Goal: Find specific page/section: Find specific page/section

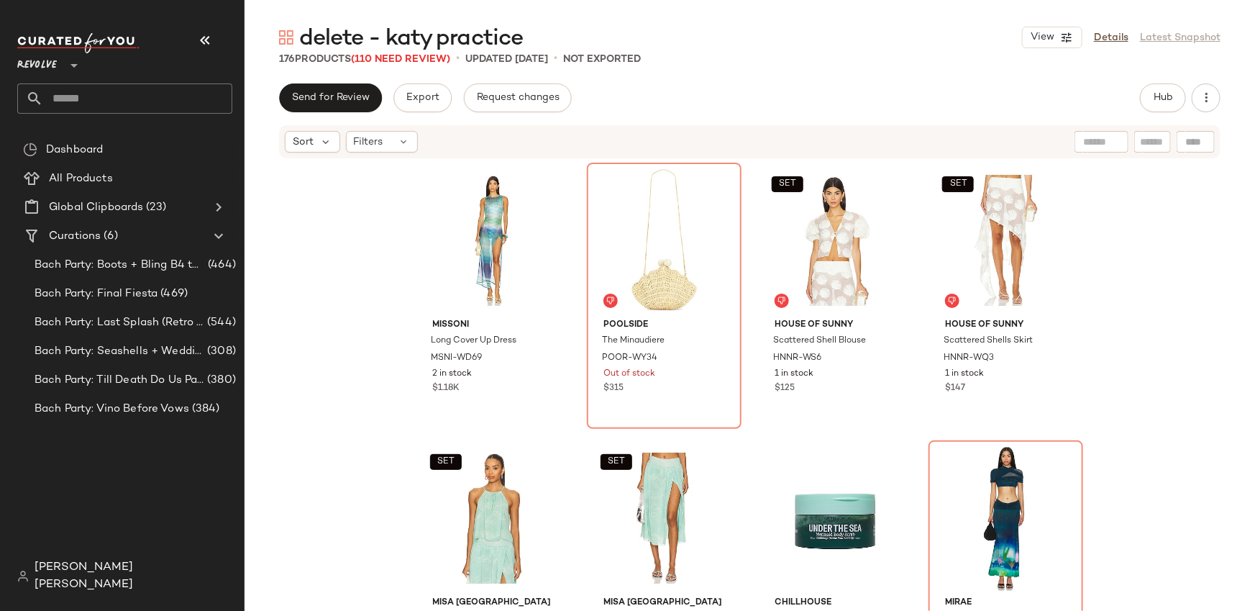
click at [47, 63] on span "Revolve" at bounding box center [37, 62] width 40 height 26
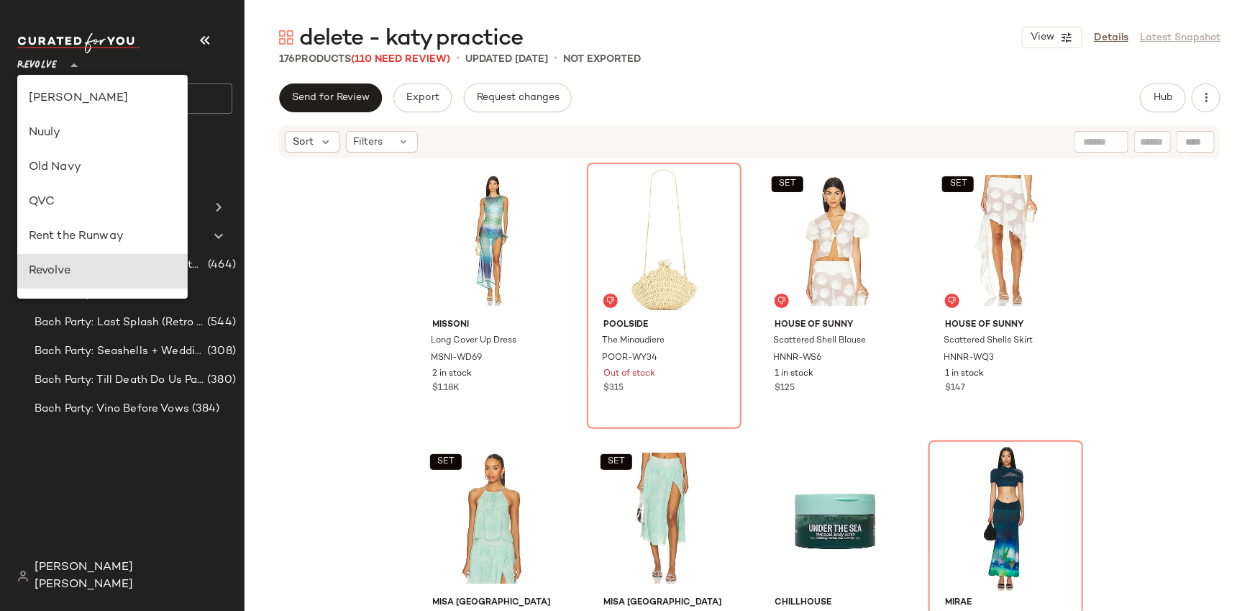
scroll to position [516, 0]
click at [58, 231] on div "Rent the Runway" at bounding box center [103, 237] width 148 height 17
type input "**"
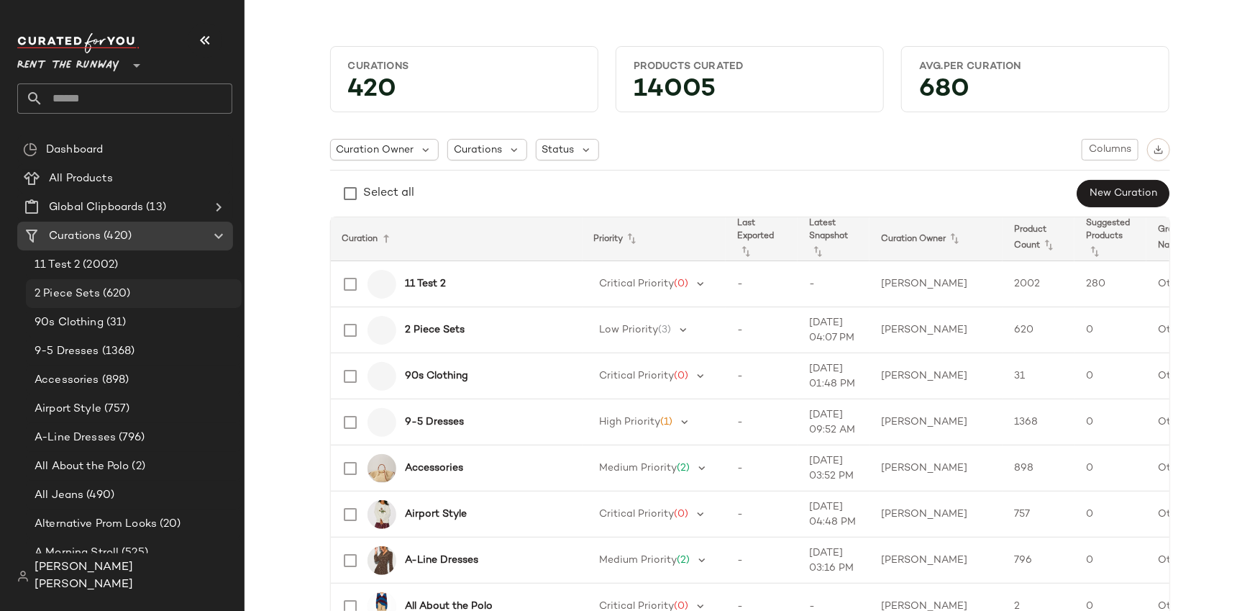
click at [135, 286] on div "2 Piece Sets (620)" at bounding box center [133, 294] width 206 height 17
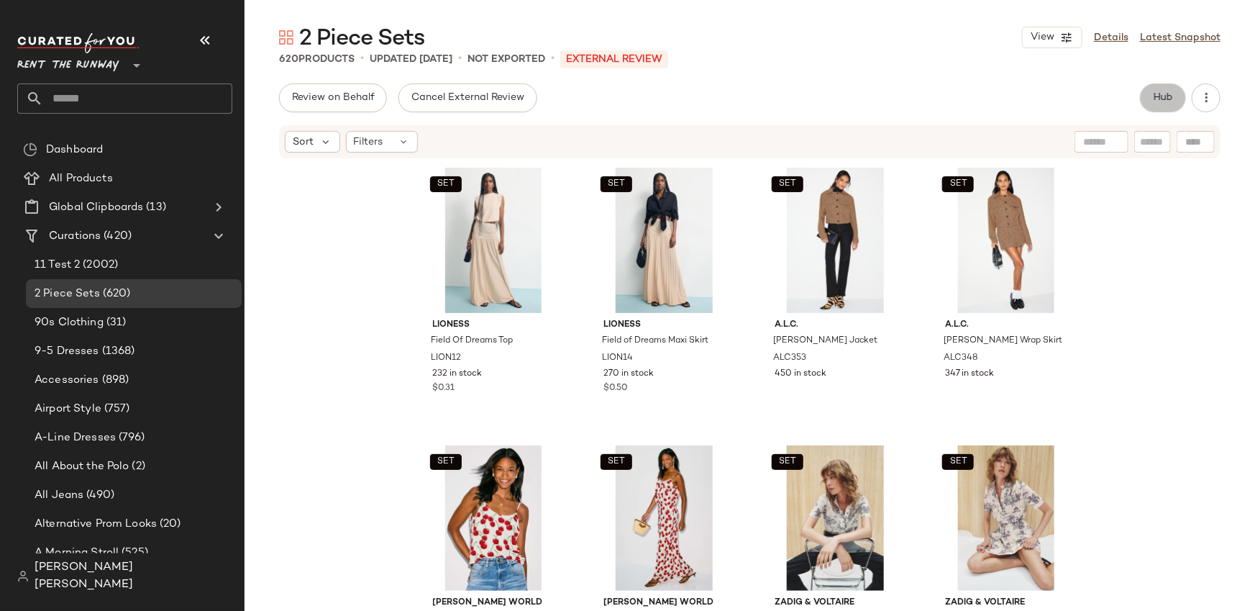
click at [1175, 98] on button "Hub" at bounding box center [1163, 97] width 46 height 29
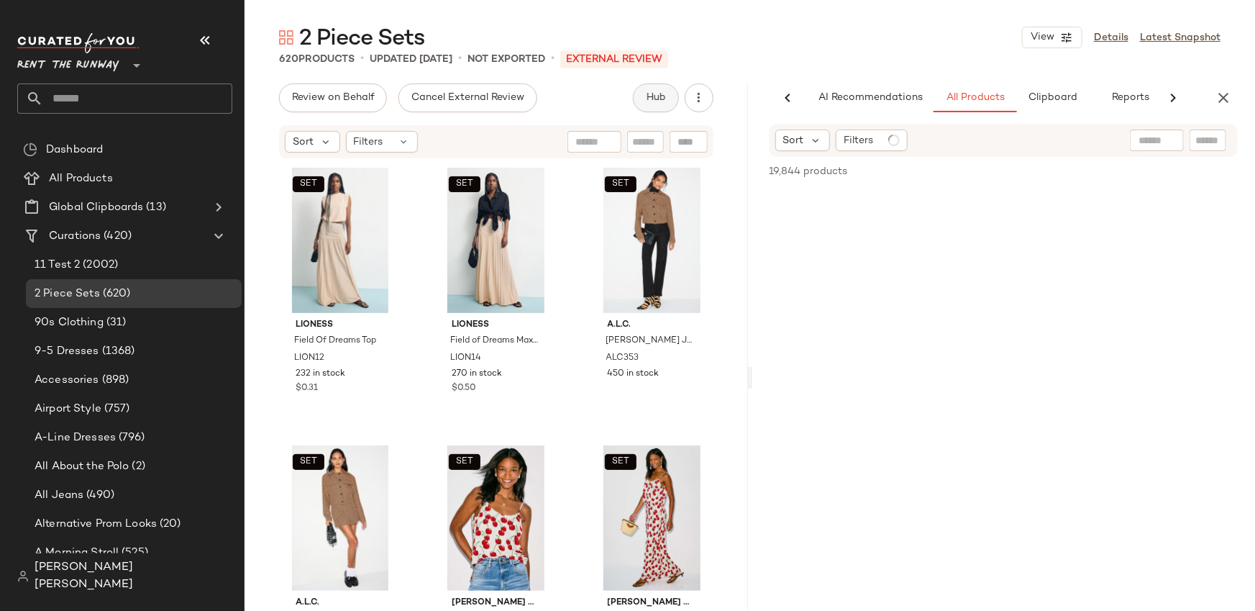
scroll to position [0, 17]
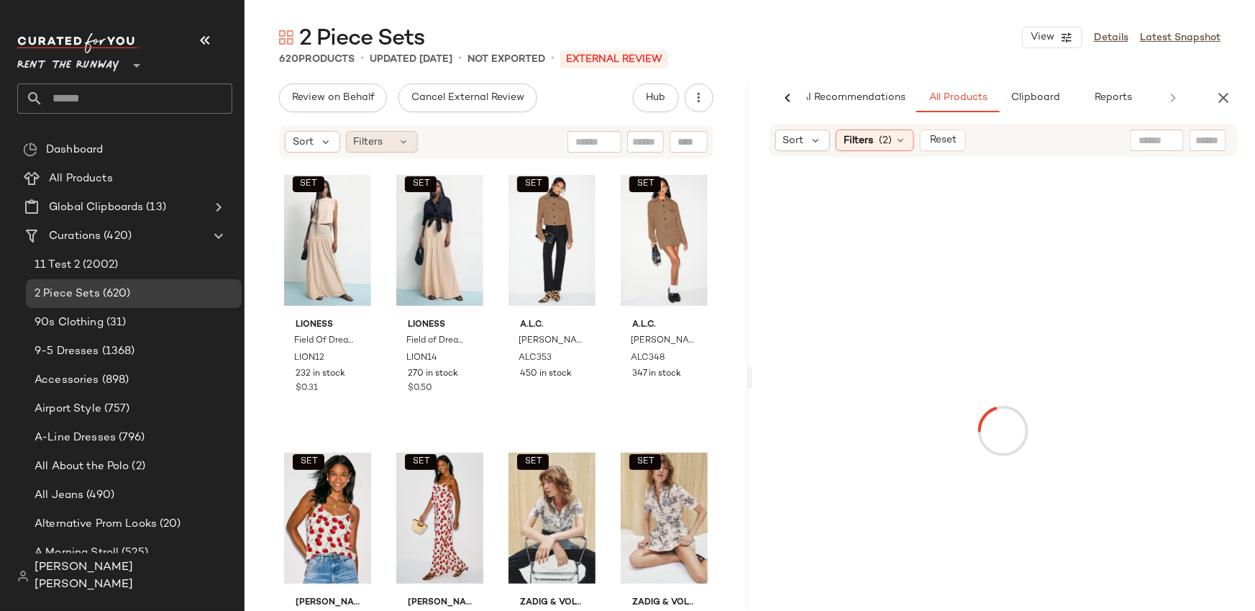
click at [400, 139] on icon at bounding box center [405, 142] width 12 height 12
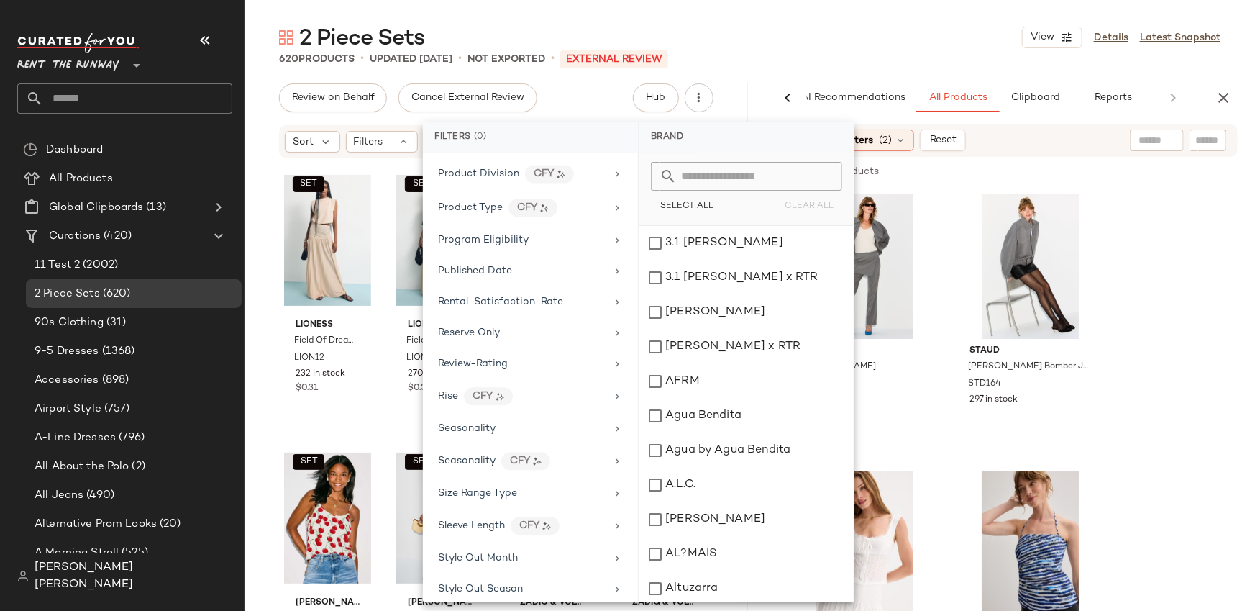
scroll to position [1614, 0]
click at [506, 421] on div "Seasonality" at bounding box center [522, 426] width 168 height 15
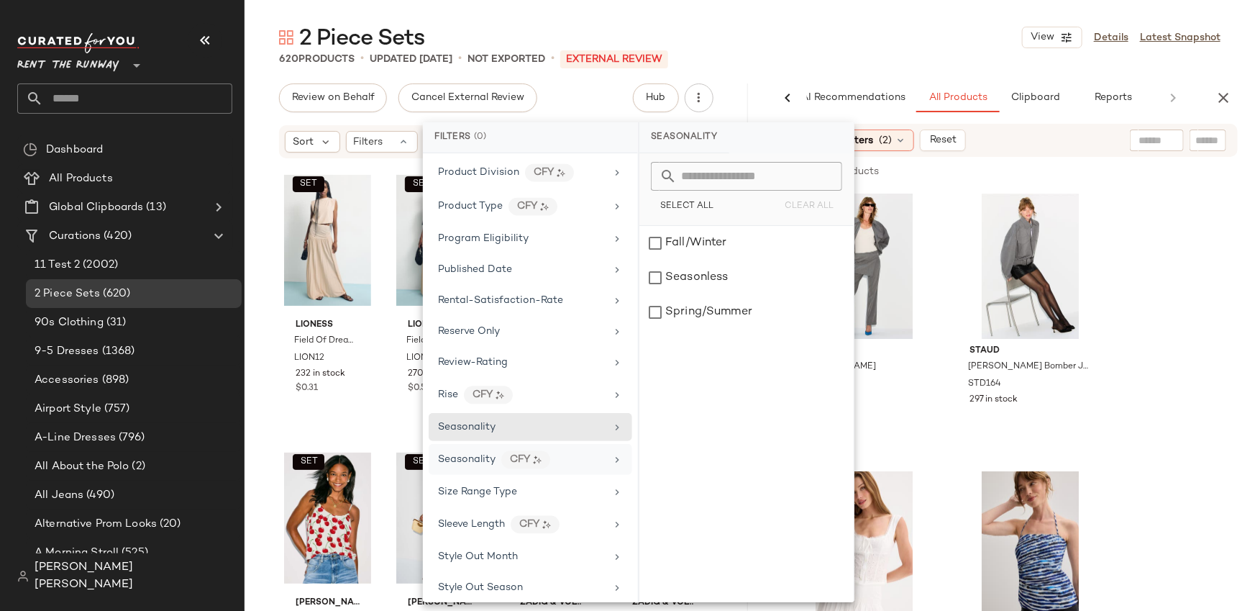
click at [504, 450] on div "Seasonality CFY" at bounding box center [522, 459] width 168 height 18
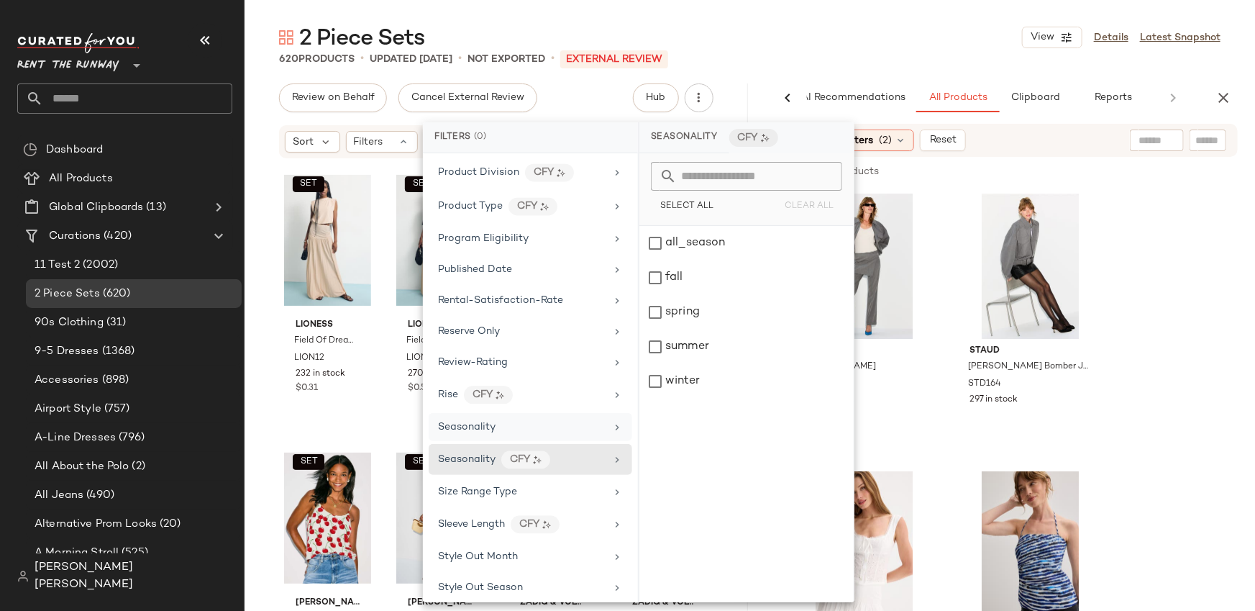
click at [505, 422] on div "Seasonality" at bounding box center [522, 426] width 168 height 15
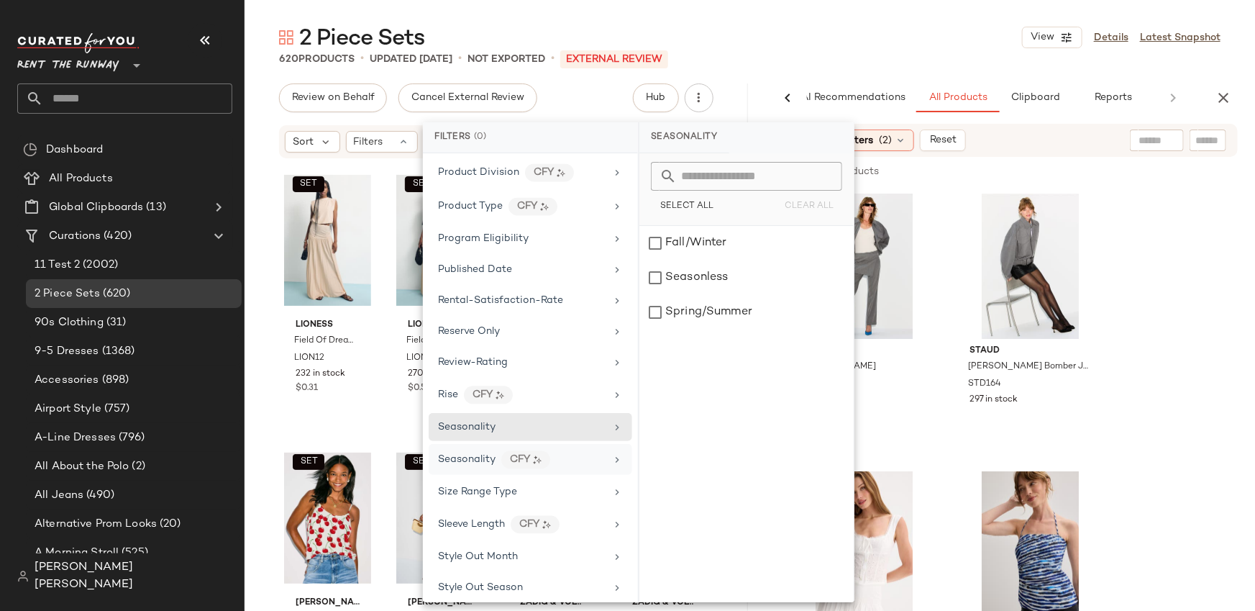
click at [498, 450] on div "Seasonality CFY" at bounding box center [522, 459] width 168 height 18
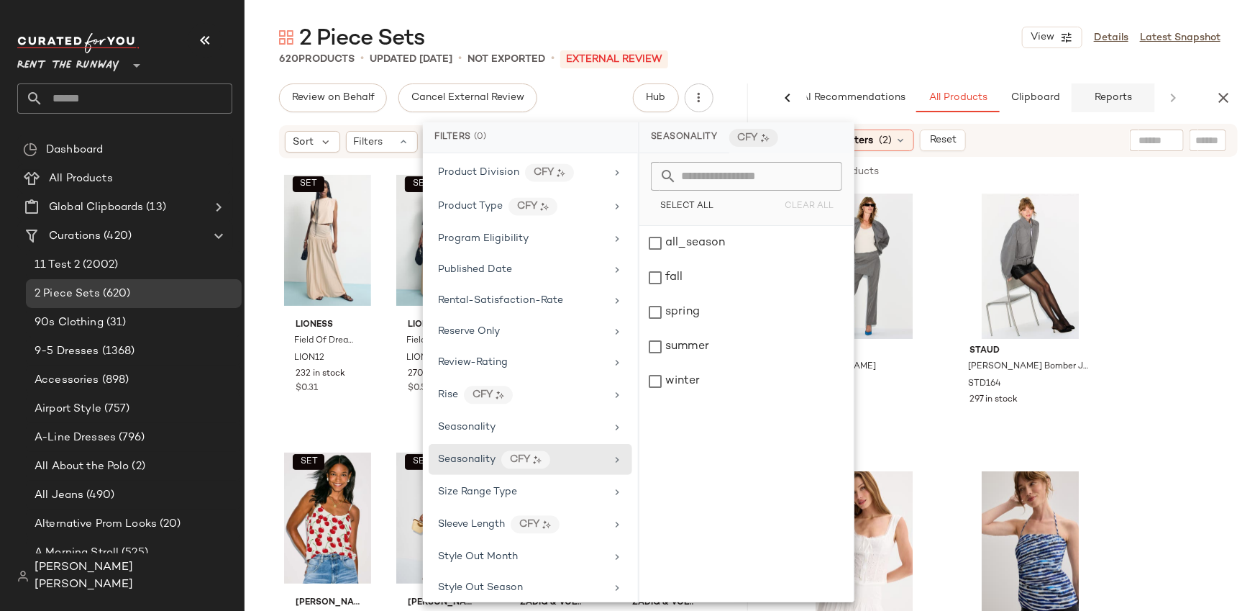
click at [1119, 108] on button "Reports" at bounding box center [1113, 97] width 83 height 29
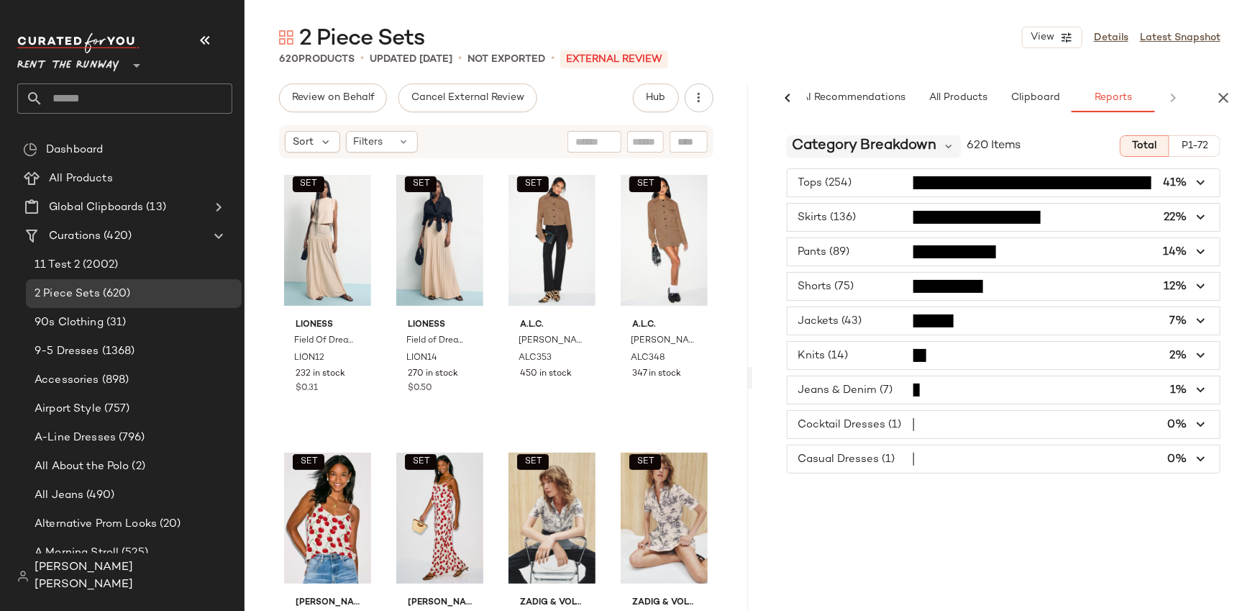
click at [935, 149] on span "Category Breakdown" at bounding box center [865, 146] width 145 height 22
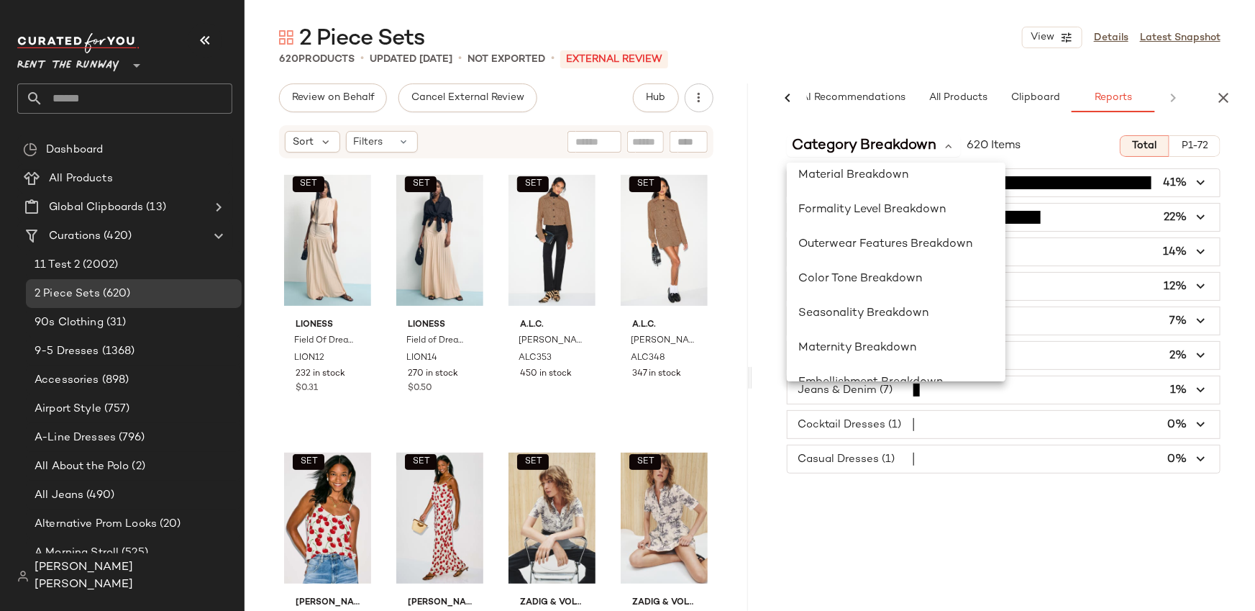
scroll to position [321, 0]
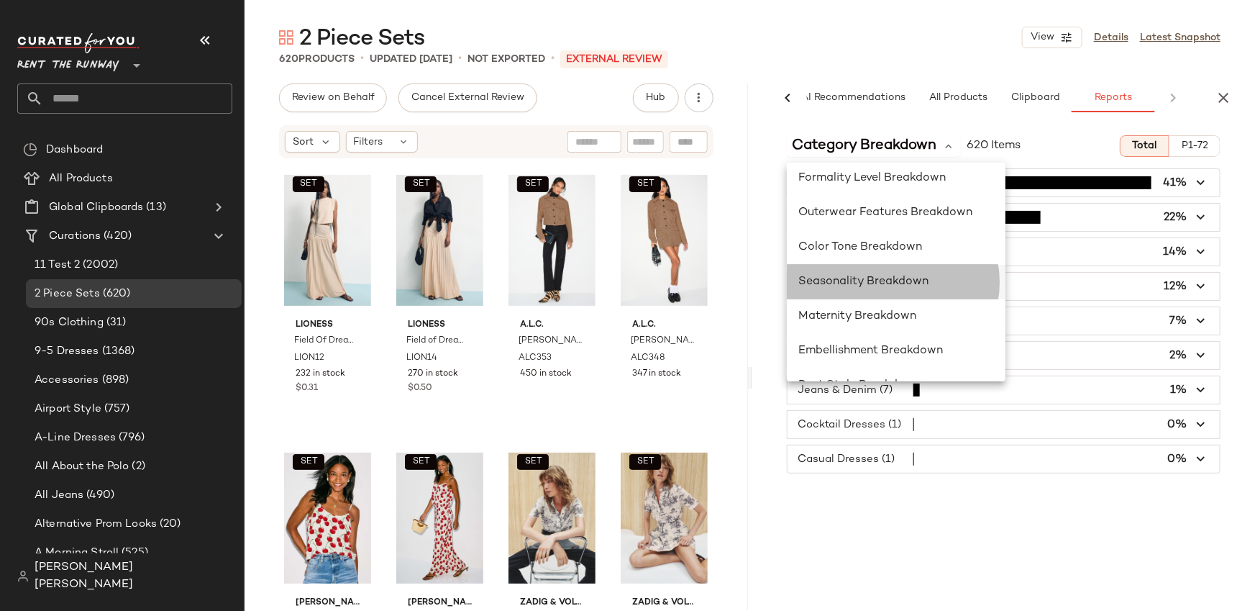
click at [875, 282] on span "Seasonality Breakdown" at bounding box center [863, 282] width 130 height 12
